Goal: Information Seeking & Learning: Understand process/instructions

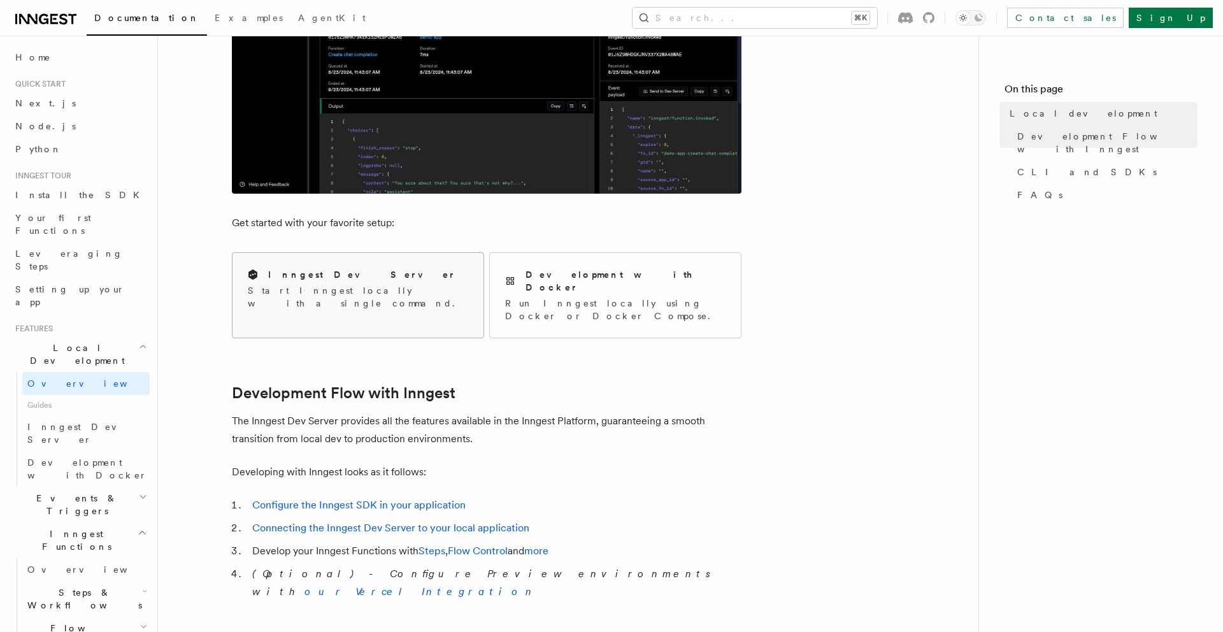
scroll to position [343, 0]
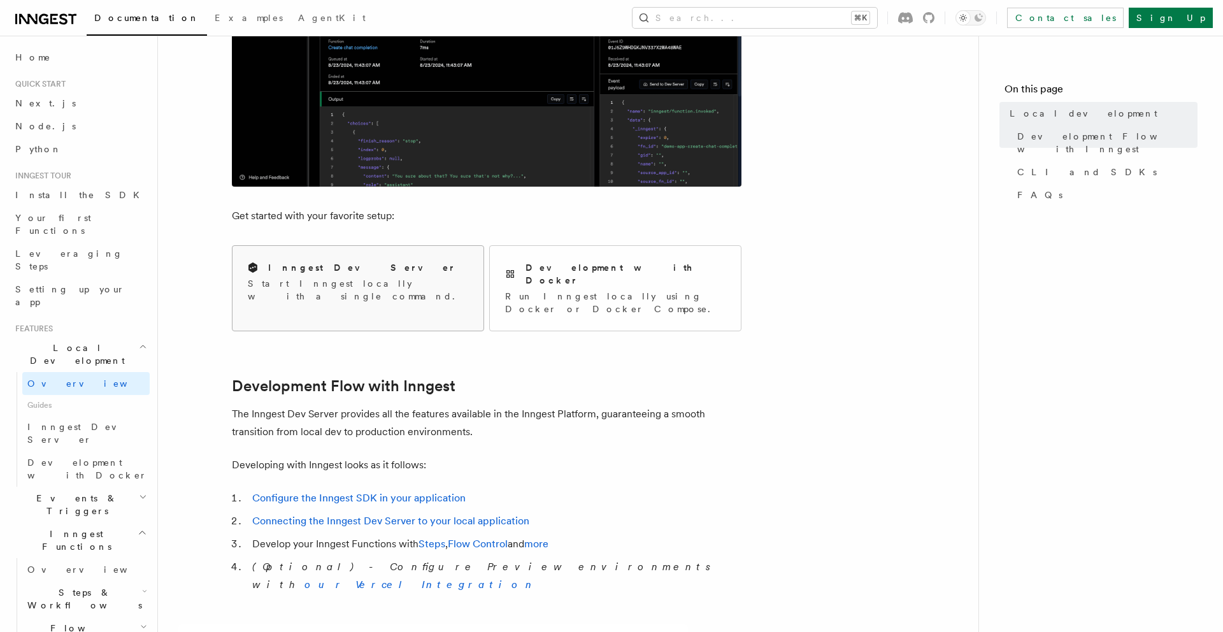
click at [335, 259] on div "Inngest Dev Server Start Inngest locally with a single command." at bounding box center [358, 282] width 251 height 72
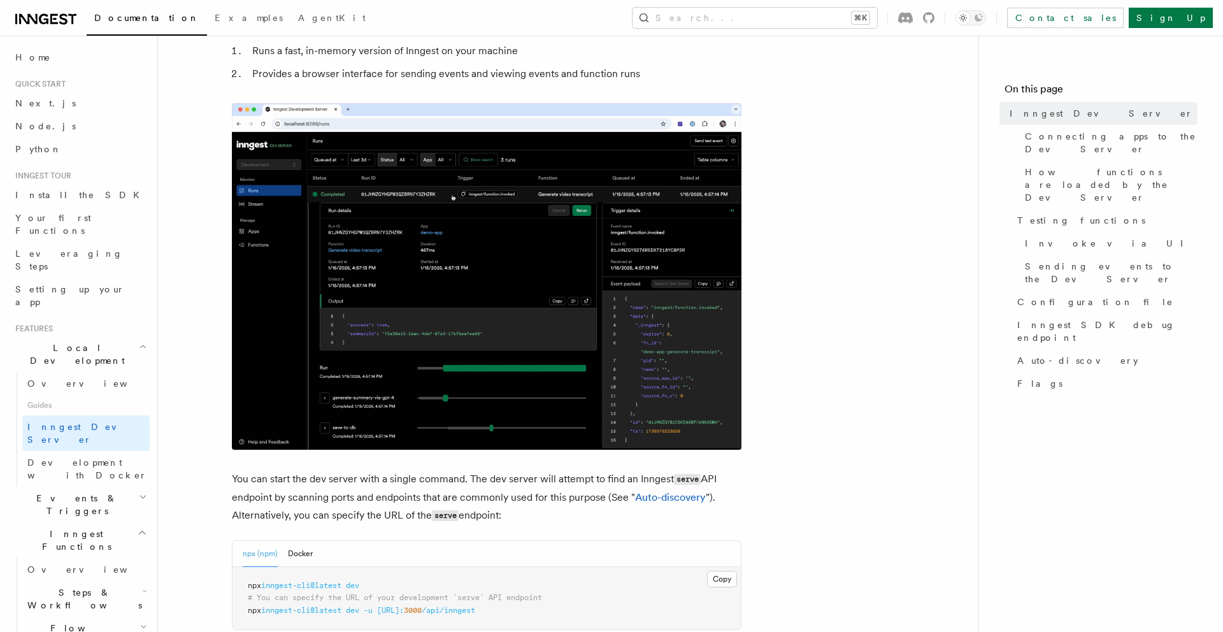
scroll to position [108, 0]
